Goal: Task Accomplishment & Management: Use online tool/utility

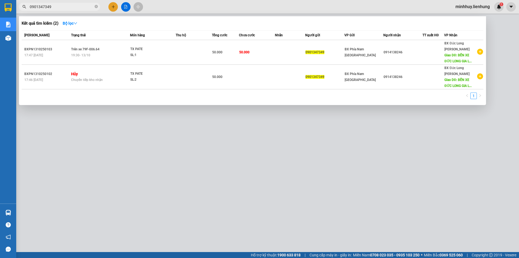
drag, startPoint x: 52, startPoint y: 6, endPoint x: 29, endPoint y: 8, distance: 23.3
click at [29, 8] on span "0901347349" at bounding box center [59, 7] width 81 height 8
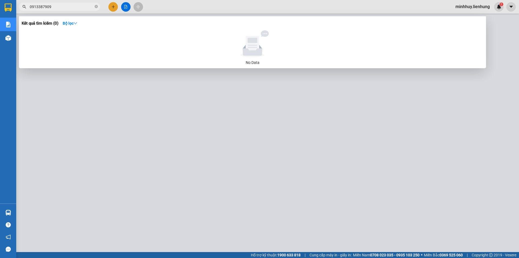
drag, startPoint x: 53, startPoint y: 8, endPoint x: 34, endPoint y: 6, distance: 19.0
click at [34, 6] on span "0913387909" at bounding box center [59, 7] width 81 height 8
click at [53, 5] on input "0913387909" at bounding box center [62, 7] width 64 height 6
drag, startPoint x: 53, startPoint y: 5, endPoint x: 43, endPoint y: 5, distance: 10.3
click at [43, 5] on input "0913387909" at bounding box center [62, 7] width 64 height 6
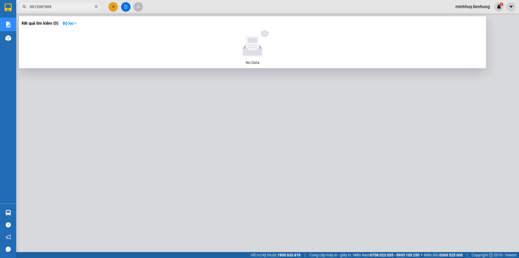
paste input "03062485"
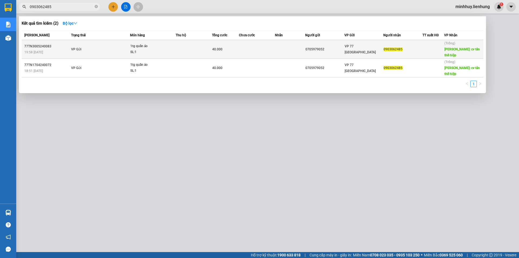
type input "0903062485"
click at [248, 47] on td at bounding box center [257, 49] width 36 height 19
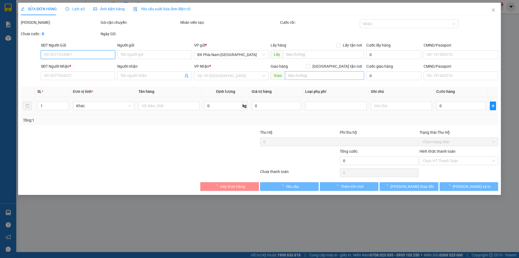
type input "0705979052"
type input "0903062485"
type input "cv tân thế hiệp"
type input "0"
type input "40.000"
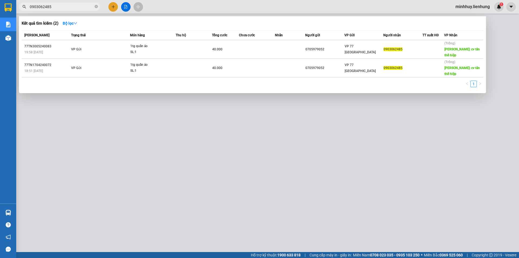
click at [73, 5] on input "0903062485" at bounding box center [62, 7] width 64 height 6
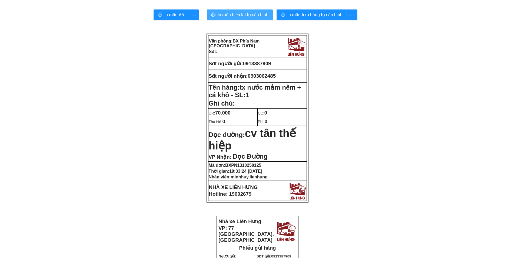
click at [248, 18] on span "In mẫu biên lai tự cấu hình" at bounding box center [243, 14] width 51 height 7
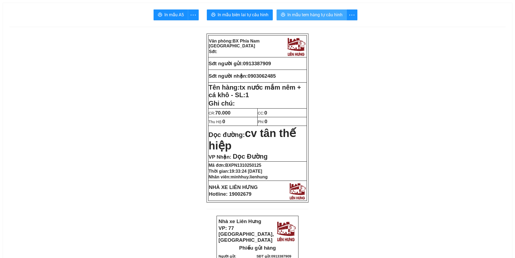
click at [300, 14] on span "In mẫu tem hàng tự cấu hình" at bounding box center [315, 14] width 55 height 7
